Goal: Download file/media

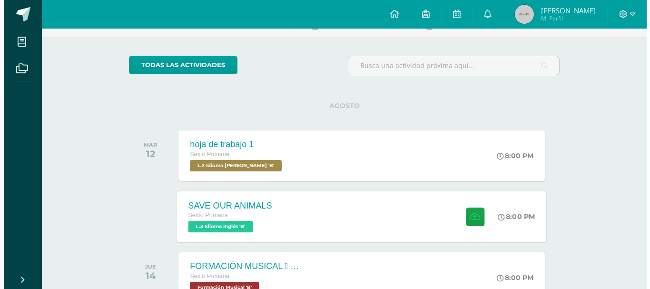
scroll to position [63, 0]
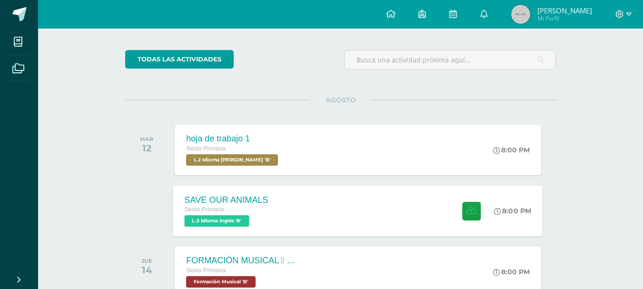
click at [378, 205] on div "SAVE OUR ANIMALS Sexto Primaria L.3 Idioma Inglés 'B' 8:00 PM SAVE OUR ANIMALS …" at bounding box center [358, 210] width 370 height 51
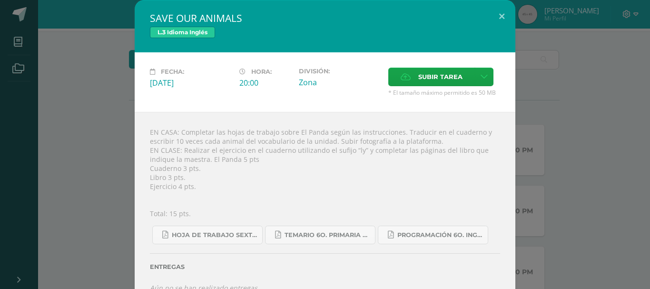
click at [223, 175] on div "EN CASA: Completar las hojas de trabajo sobre El Panda según las instrucciones.…" at bounding box center [325, 210] width 381 height 196
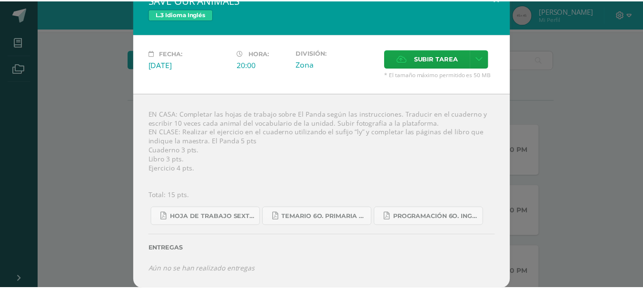
scroll to position [19, 0]
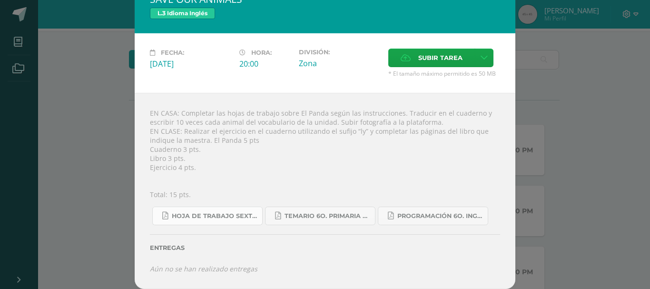
click at [203, 214] on span "Hoja de trabajo SEXTO1.pdf" at bounding box center [215, 216] width 86 height 8
click at [309, 216] on span "Temario 6o. primaria 4-2025.pdf" at bounding box center [328, 216] width 86 height 8
click at [441, 212] on span "Programación 6o. Inglés B.pdf" at bounding box center [441, 216] width 86 height 8
click at [409, 219] on span "Programación 6o. Inglés B.pdf" at bounding box center [441, 216] width 86 height 8
click at [226, 218] on span "Hoja de trabajo SEXTO1.pdf" at bounding box center [215, 216] width 86 height 8
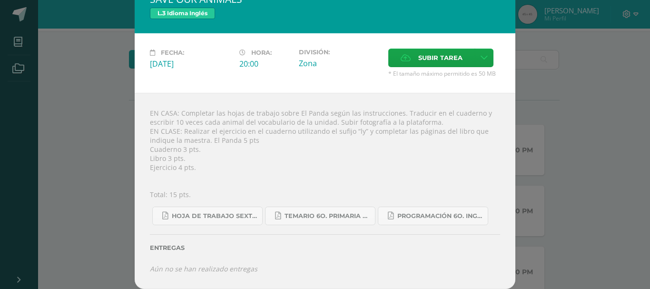
drag, startPoint x: 238, startPoint y: 162, endPoint x: 229, endPoint y: 164, distance: 9.2
click at [239, 162] on div "EN CASA: Completar las hojas de trabajo sobre El Panda según las instrucciones.…" at bounding box center [325, 191] width 381 height 196
click at [555, 105] on div "SAVE OUR ANIMALS L.3 Idioma Inglés Fecha: [DATE] Hora: 20:00 División: Zona" at bounding box center [325, 135] width 643 height 308
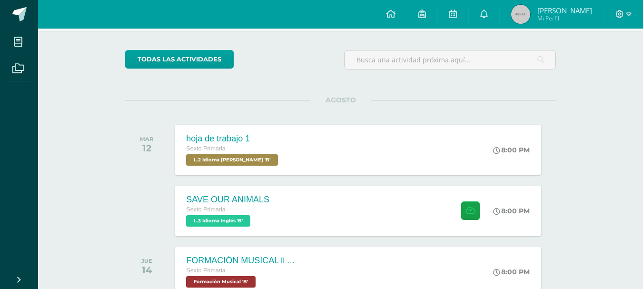
click at [502, 114] on div "AGOSTO [DATE] hoja de trabajo 1 Sexto Primaria L.2 Idioma [PERSON_NAME] 'B' 8:0…" at bounding box center [340, 138] width 431 height 77
